Goal: Navigation & Orientation: Find specific page/section

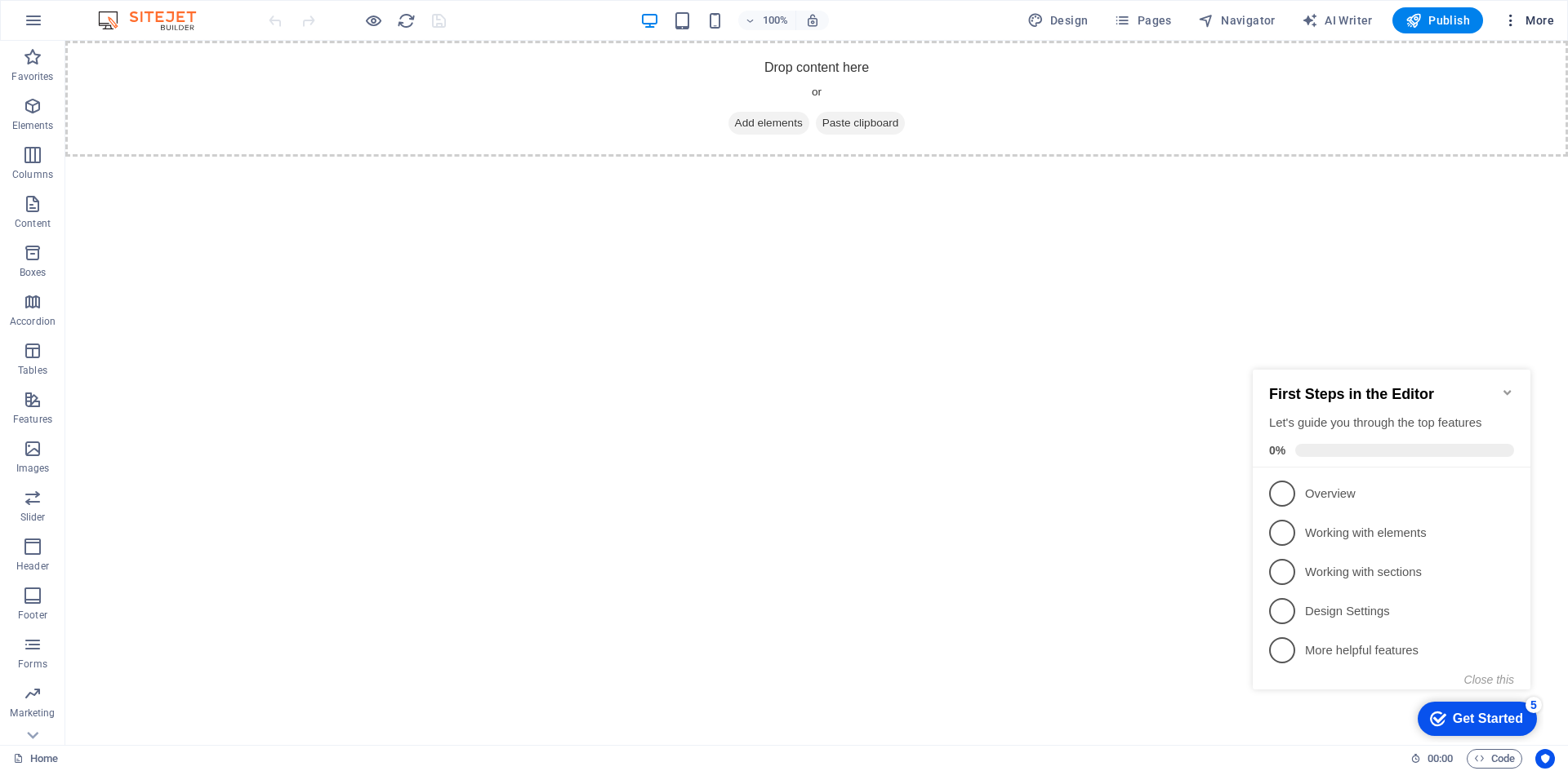
click at [1530, 16] on span "More" at bounding box center [1529, 21] width 52 height 16
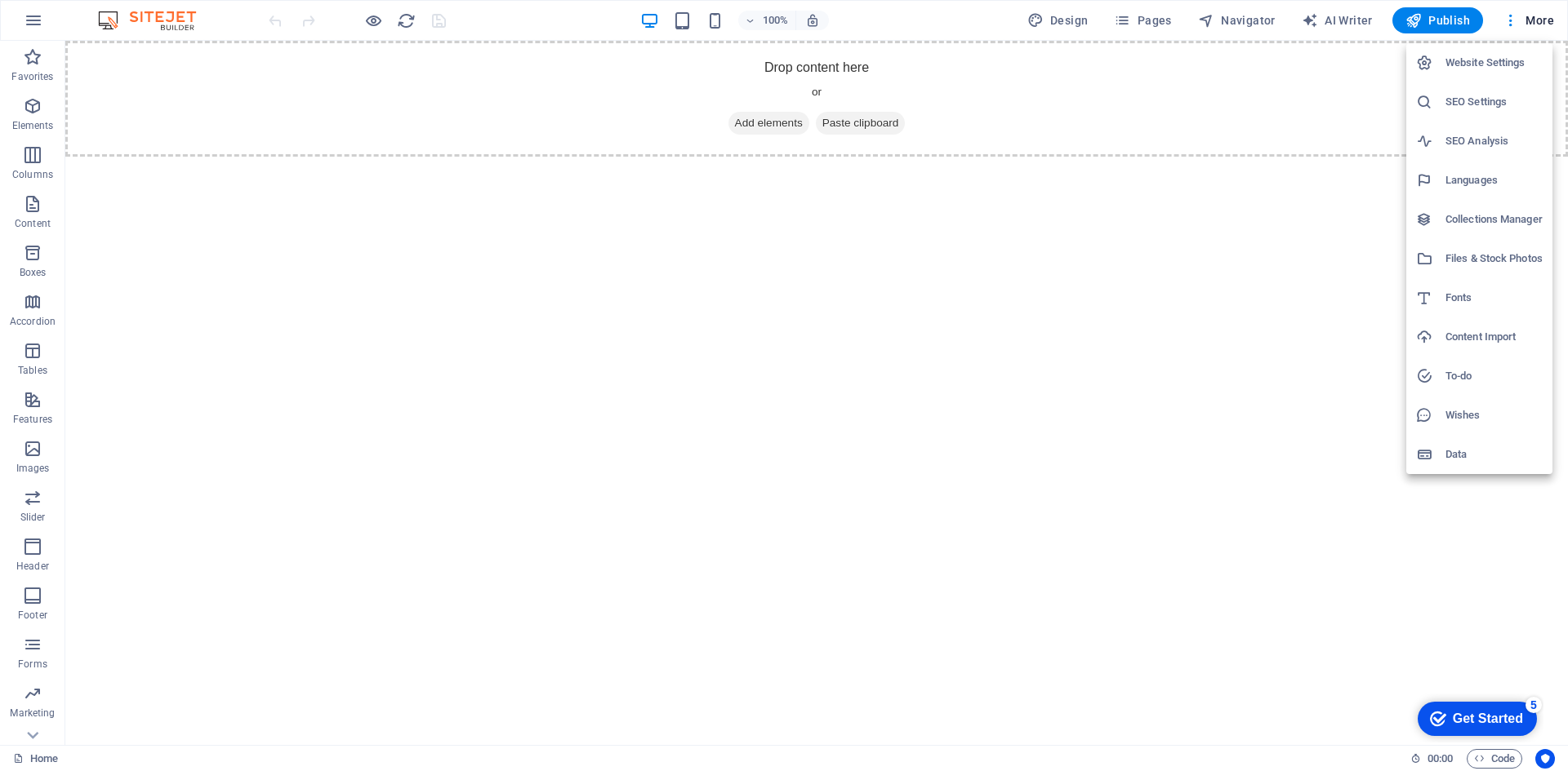
click at [1462, 58] on h6 "Website Settings" at bounding box center [1494, 63] width 97 height 20
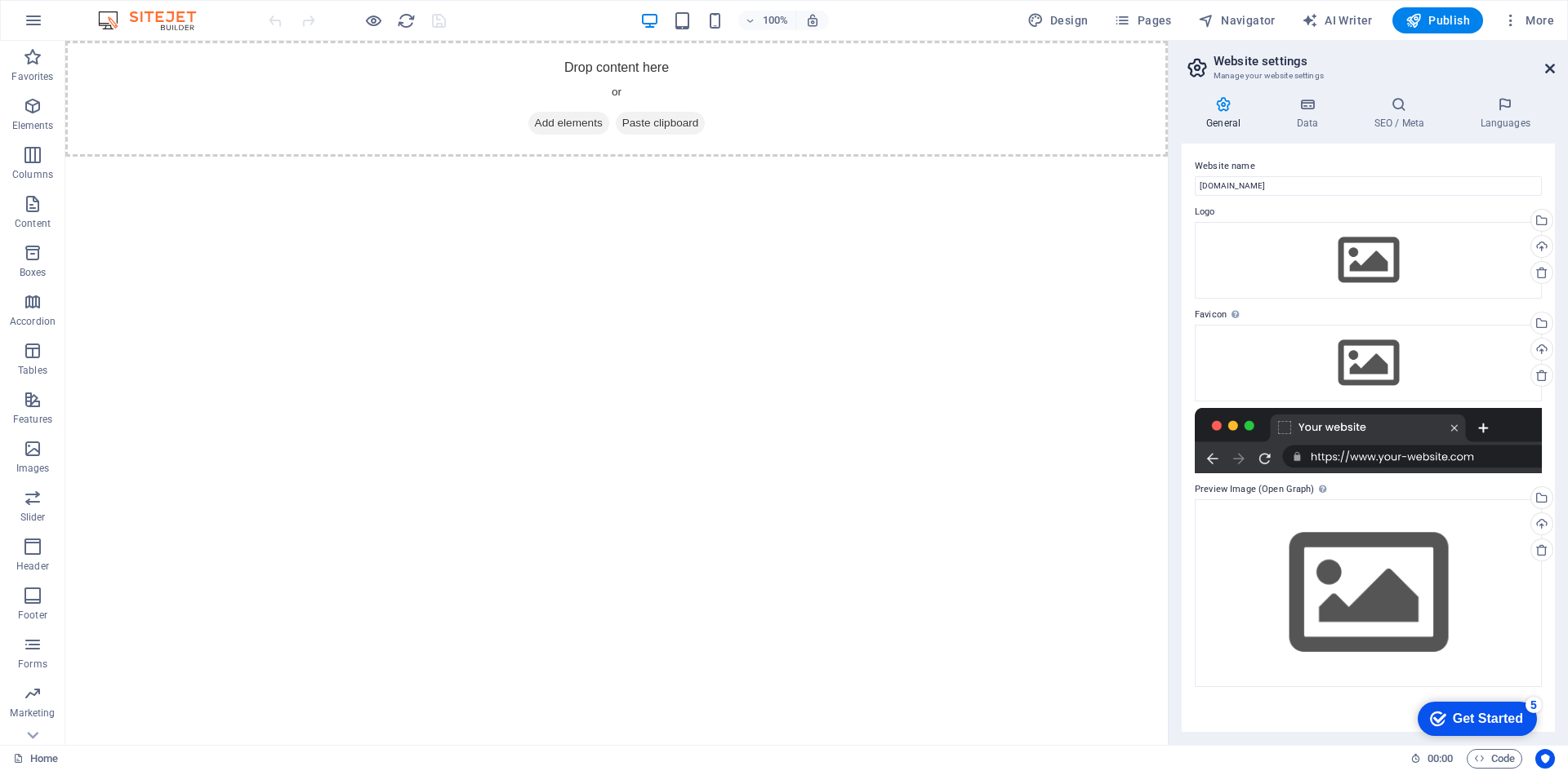
click at [1549, 67] on icon at bounding box center [1549, 68] width 10 height 13
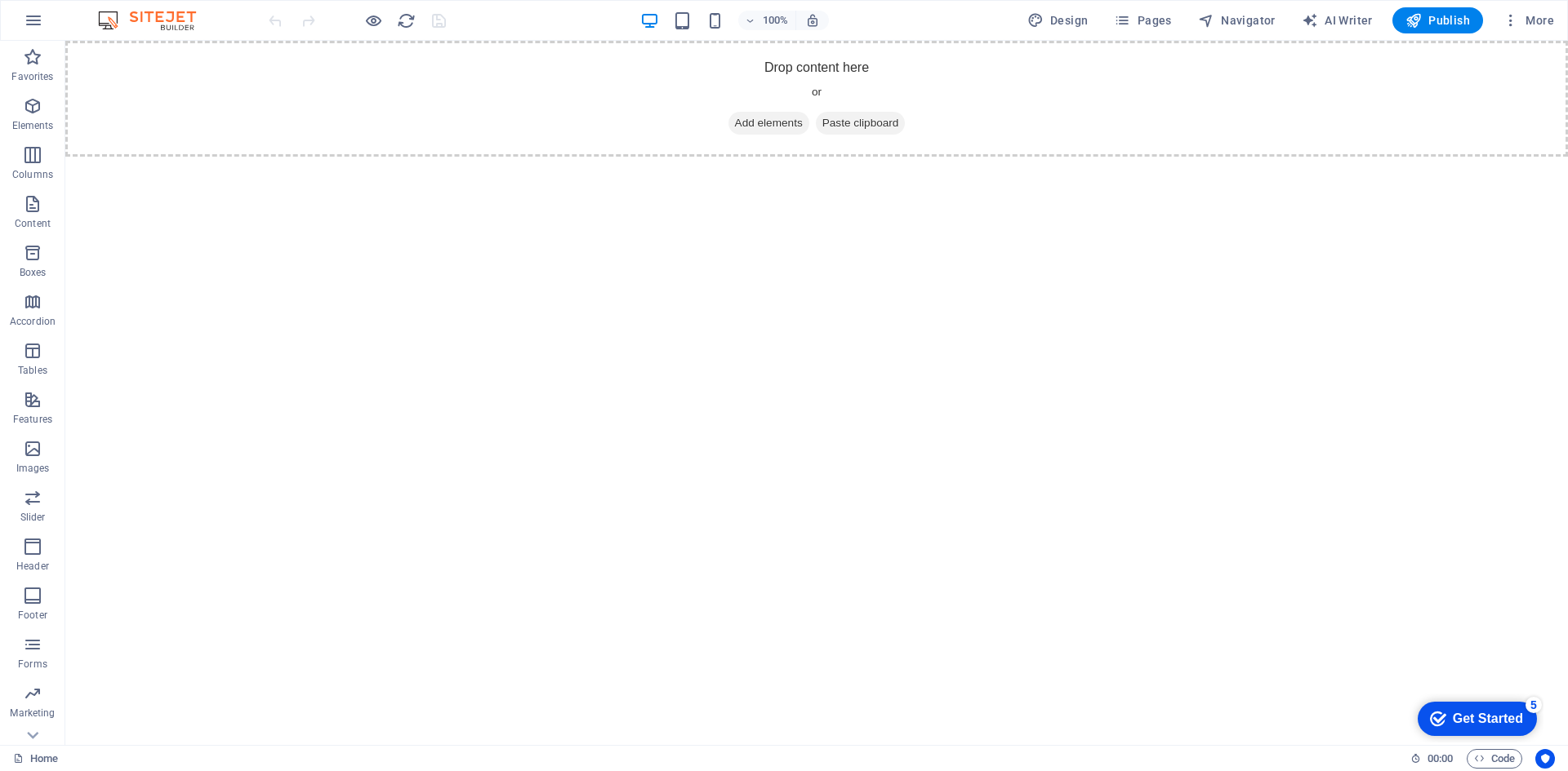
click at [129, 21] on img at bounding box center [155, 21] width 122 height 20
click at [1520, 14] on span "More" at bounding box center [1529, 21] width 52 height 16
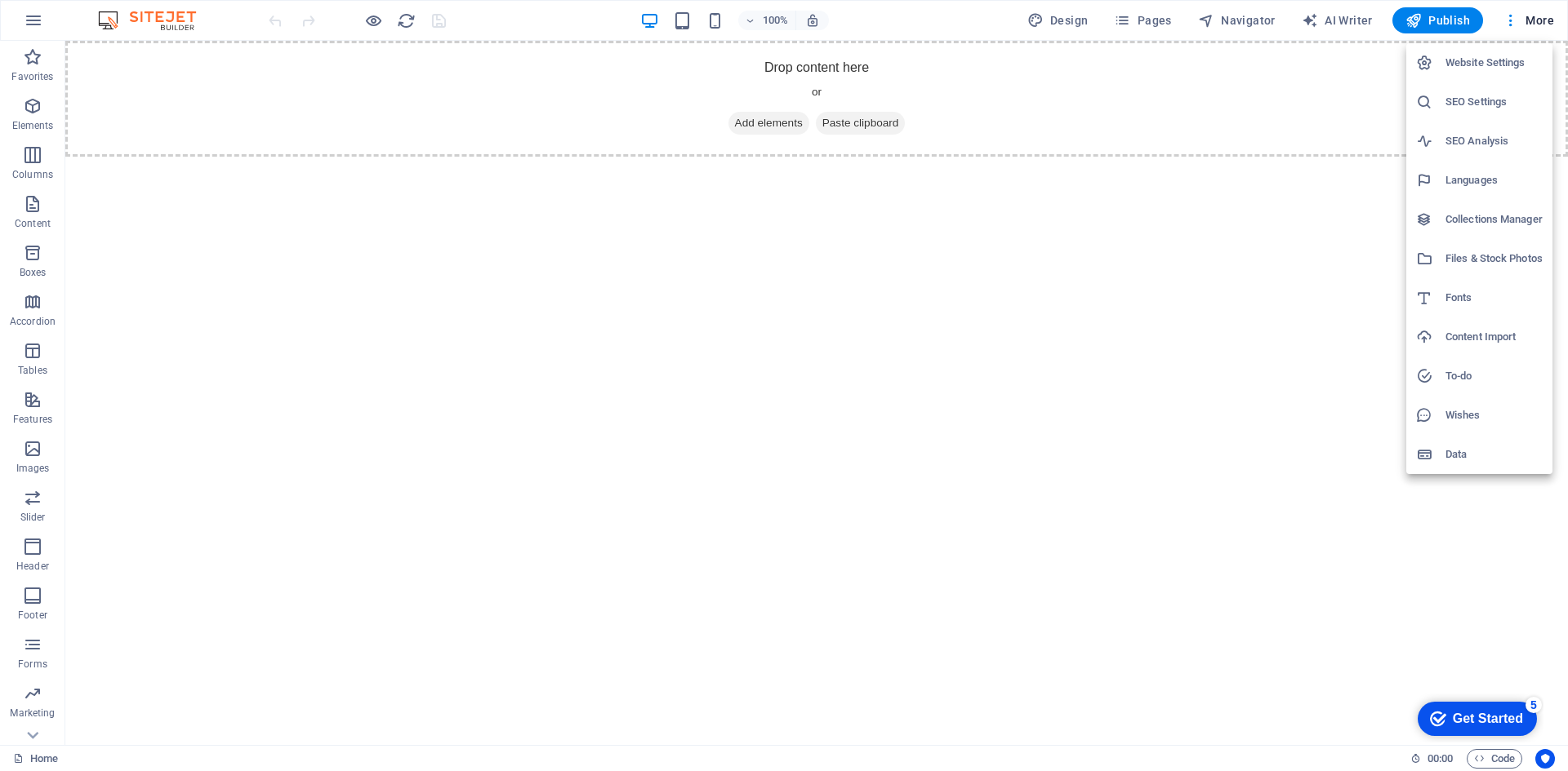
click at [844, 418] on div at bounding box center [784, 385] width 1568 height 771
